Goal: Navigation & Orientation: Find specific page/section

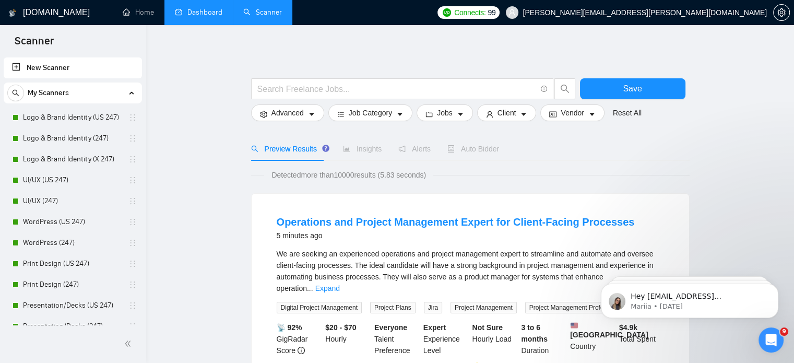
click at [192, 10] on link "Dashboard" at bounding box center [199, 12] width 48 height 9
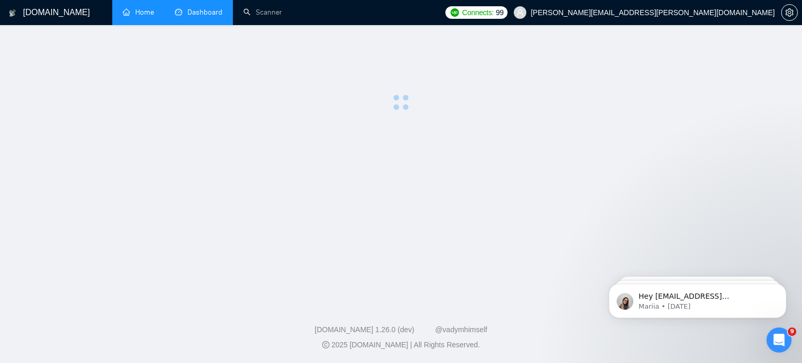
click at [148, 17] on link "Home" at bounding box center [138, 12] width 31 height 9
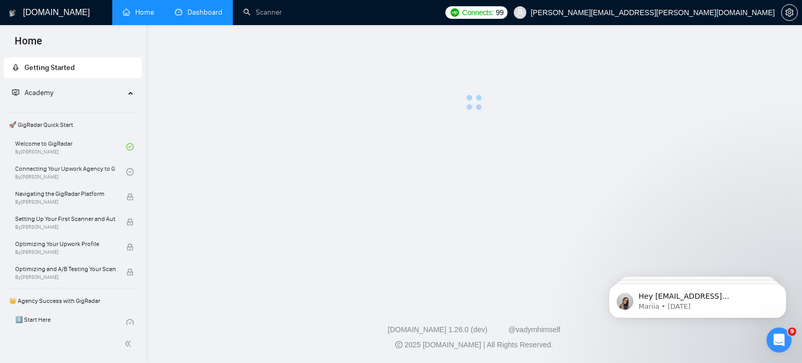
click at [202, 16] on link "Dashboard" at bounding box center [199, 12] width 48 height 9
